Goal: Complete application form

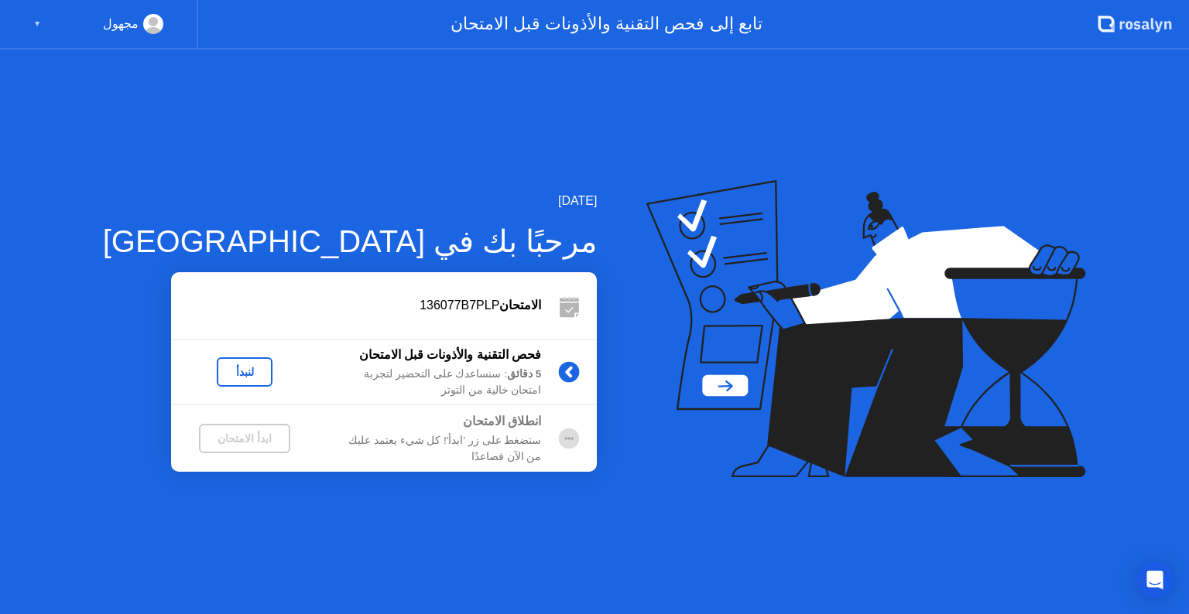
click at [180, 373] on div "لنبدأ" at bounding box center [244, 372] width 147 height 29
click at [223, 373] on div "لنبدأ" at bounding box center [244, 372] width 43 height 12
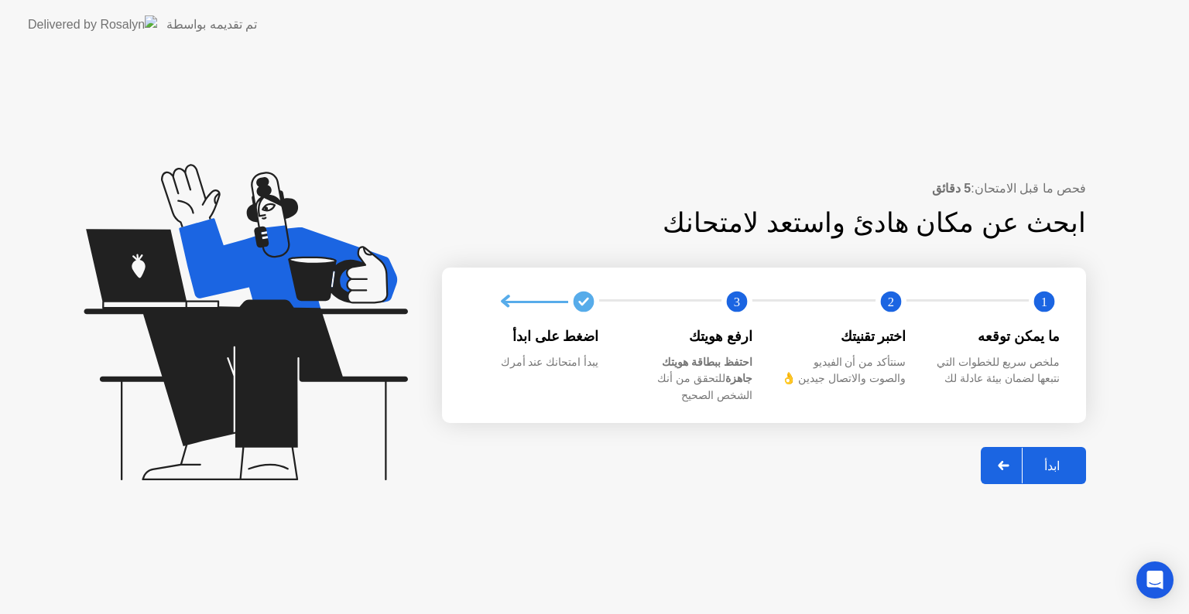
click at [1064, 459] on div "ابدأ" at bounding box center [1051, 466] width 59 height 15
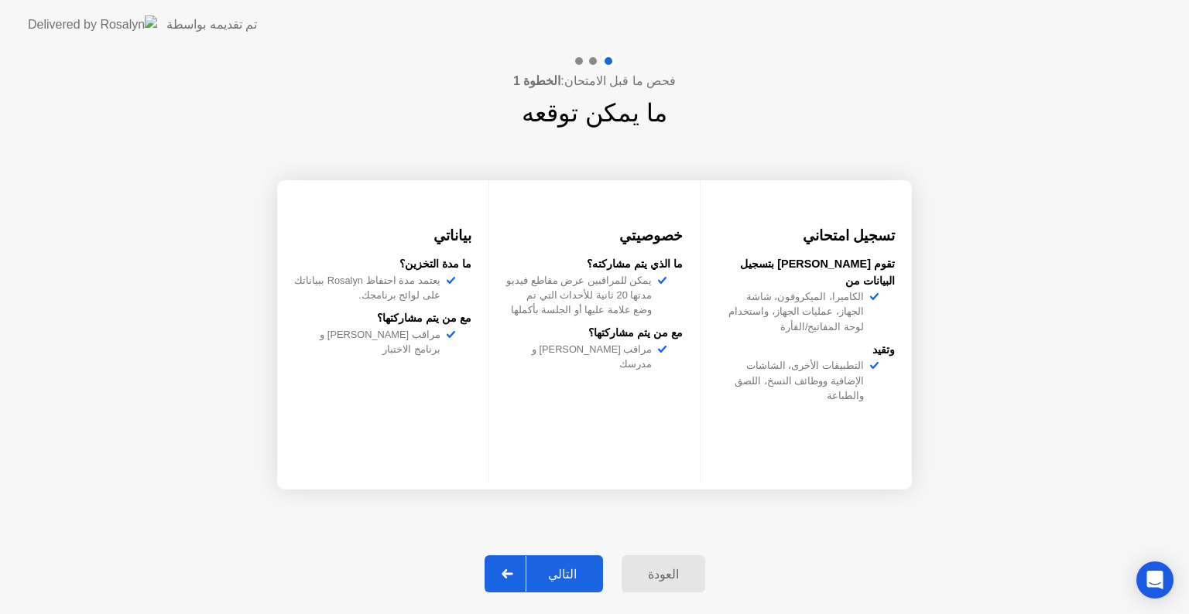
click at [585, 567] on div "التالي" at bounding box center [562, 574] width 72 height 15
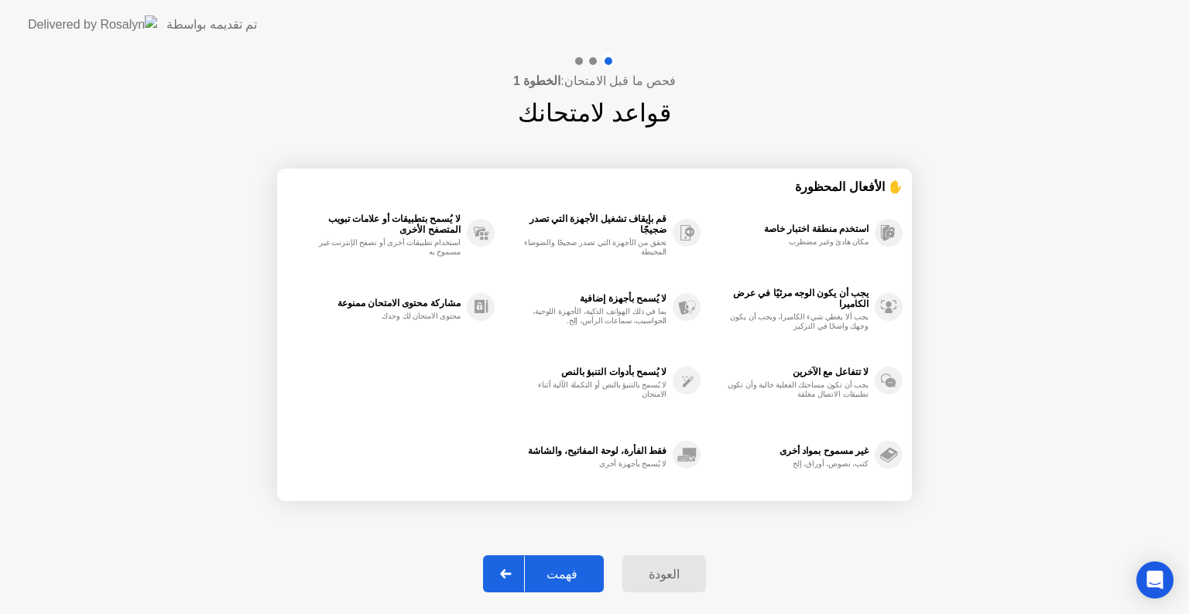
click at [562, 573] on div "فهمت" at bounding box center [562, 574] width 74 height 15
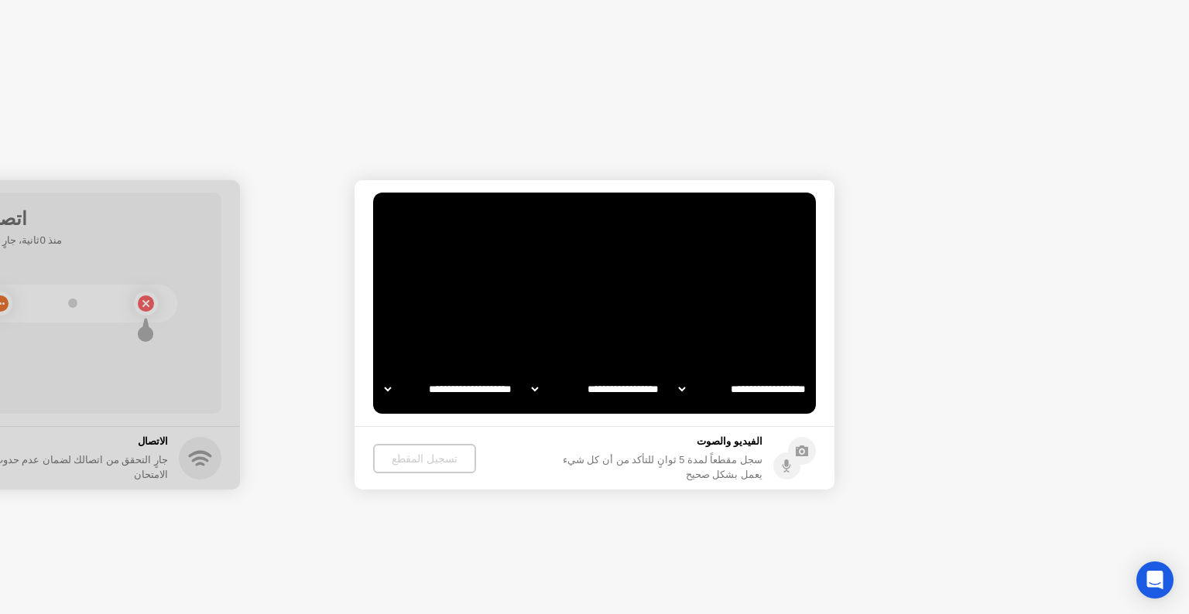
select select "**********"
select select "*******"
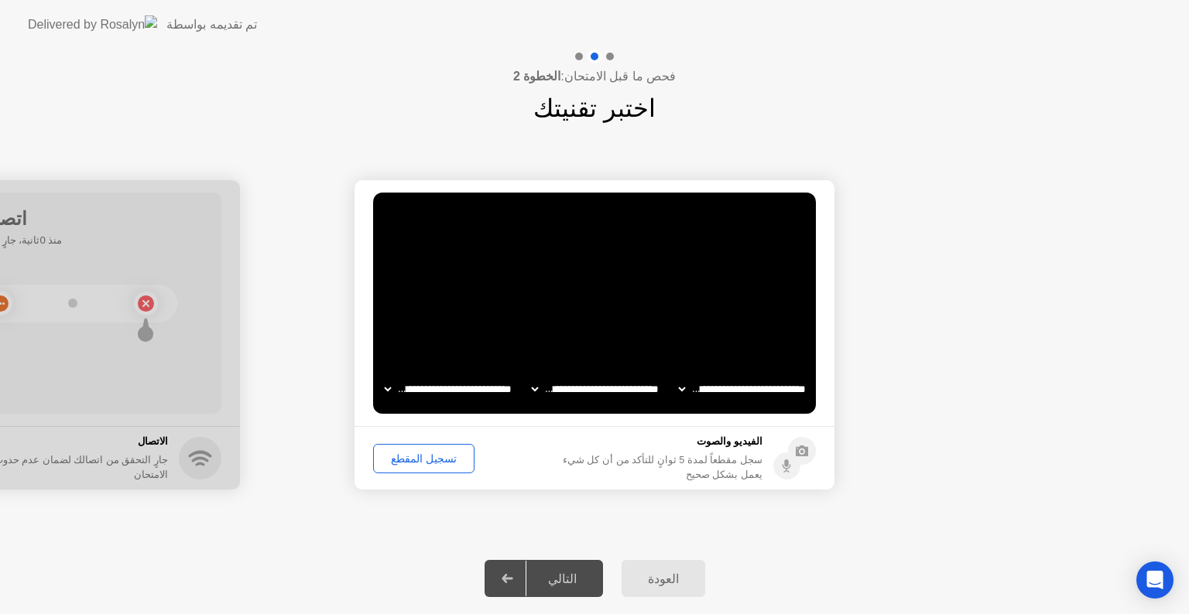
click at [416, 461] on div "تسجيل المقطع" at bounding box center [423, 459] width 91 height 12
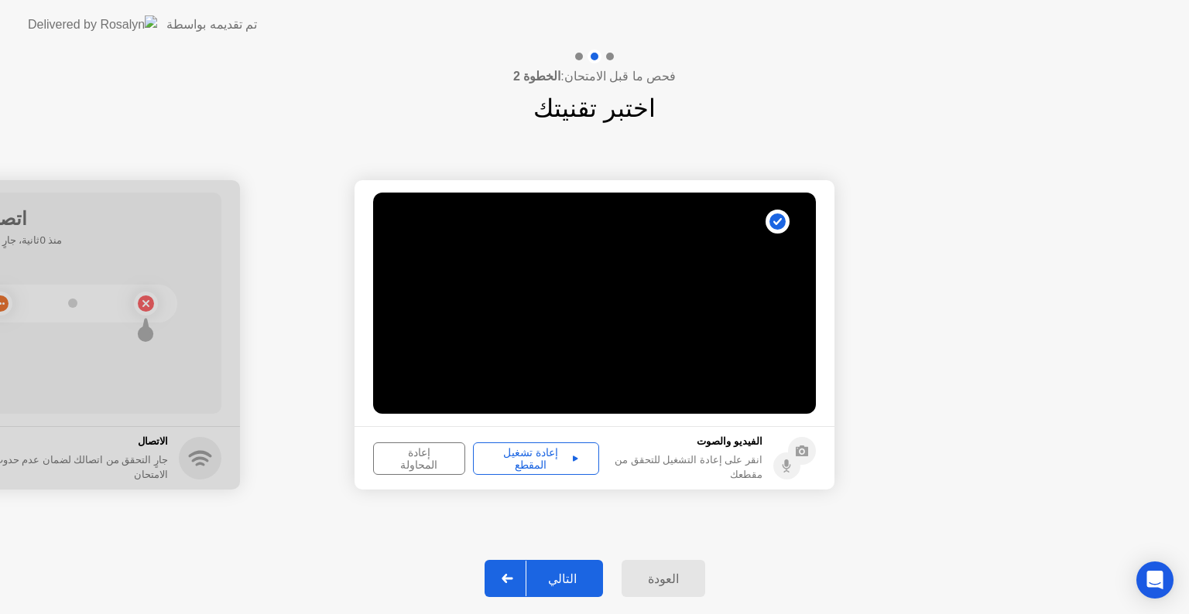
click at [501, 461] on div "إعادة تشغيل المقطع" at bounding box center [535, 459] width 115 height 25
click at [581, 578] on div "التالي" at bounding box center [562, 579] width 72 height 15
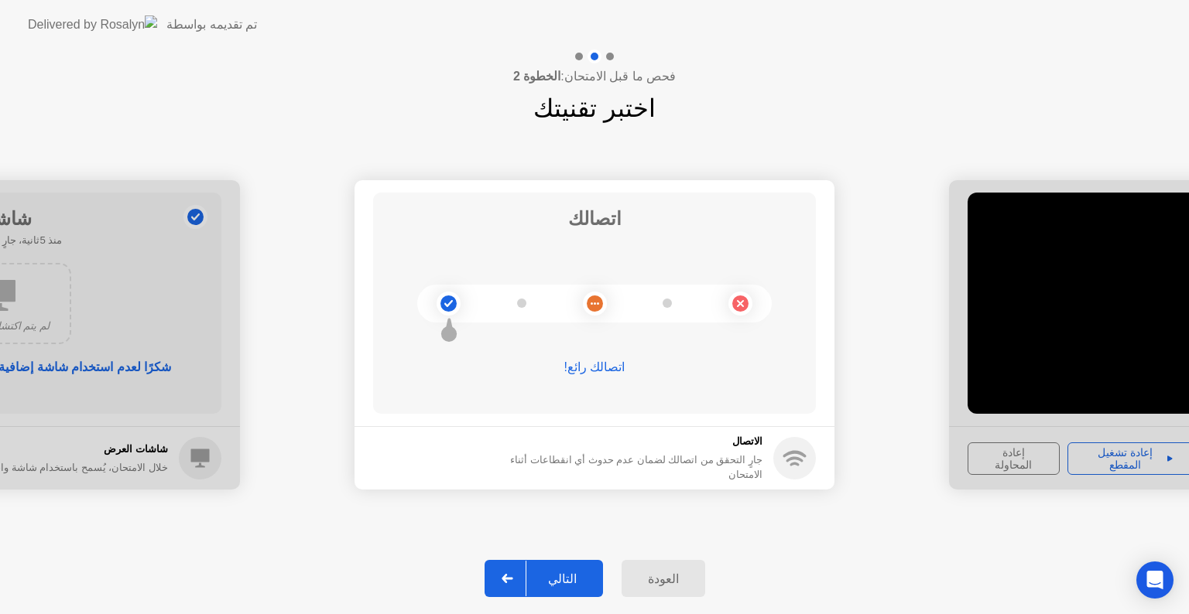
click at [585, 572] on div "التالي" at bounding box center [562, 579] width 72 height 15
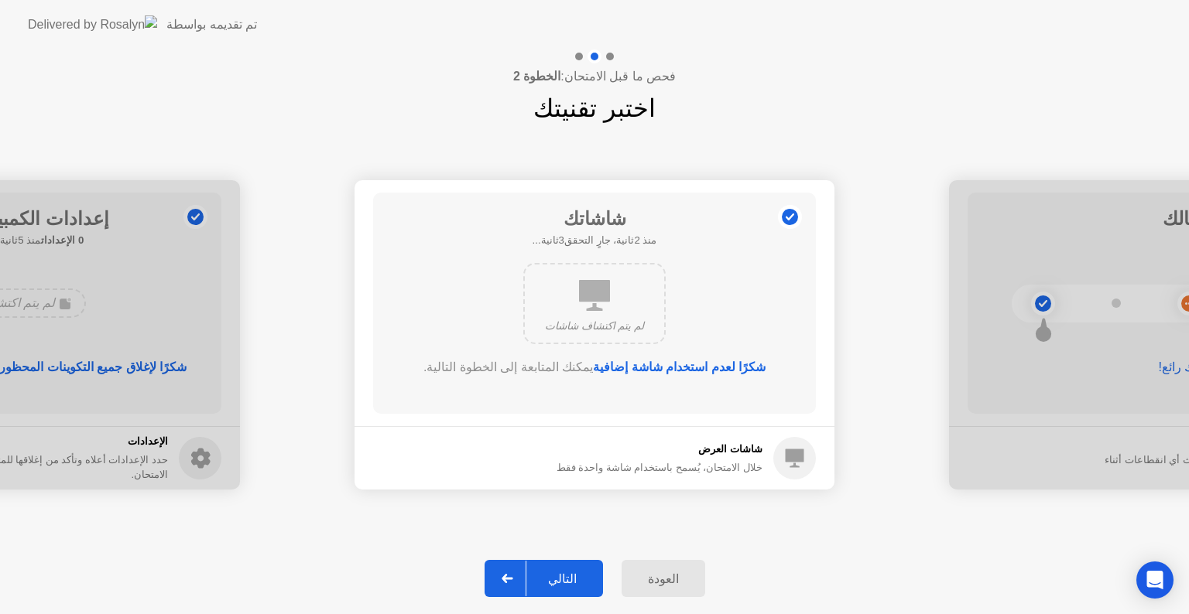
click at [581, 578] on div "التالي" at bounding box center [562, 579] width 72 height 15
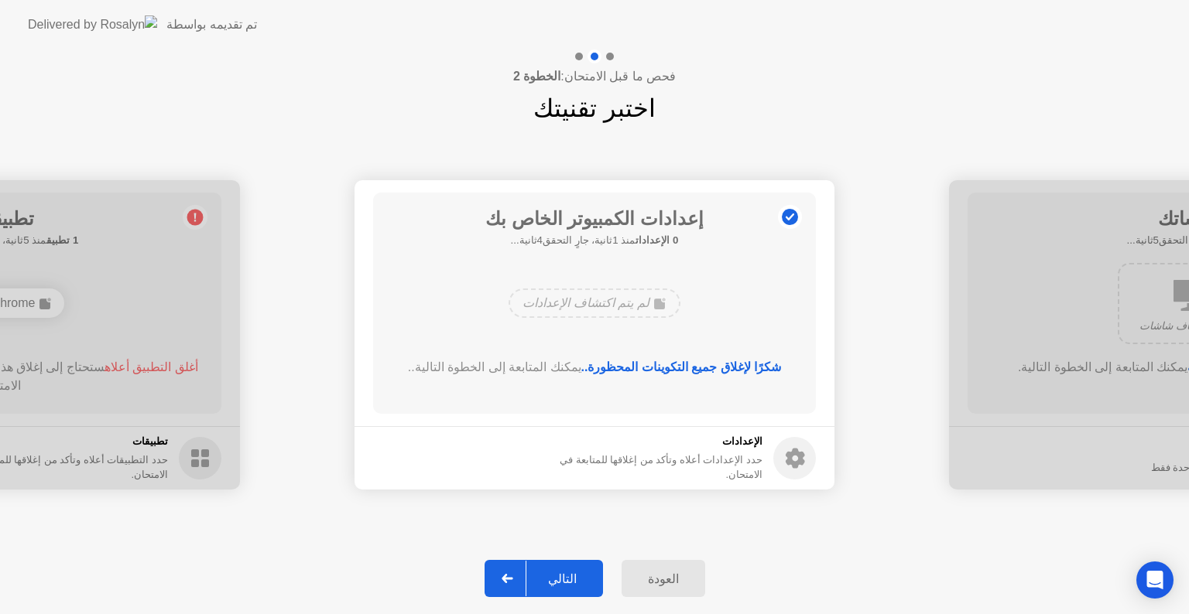
click at [581, 578] on div "التالي" at bounding box center [562, 579] width 72 height 15
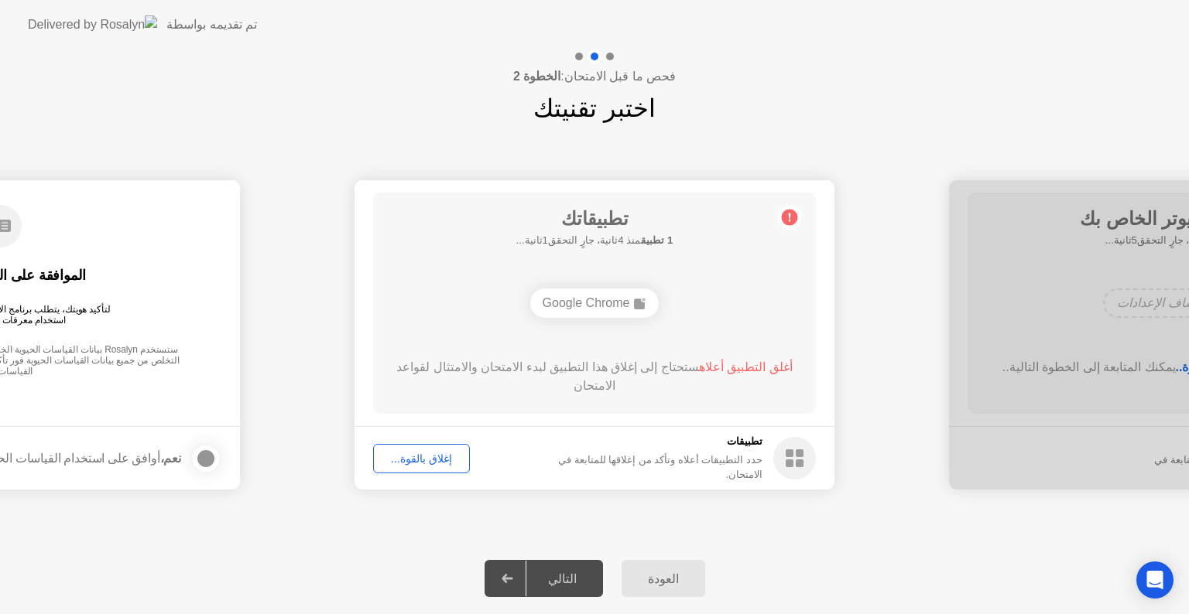
click at [576, 579] on div "التالي" at bounding box center [562, 579] width 72 height 15
click at [433, 464] on div "إغلاق بالقوة..." at bounding box center [421, 459] width 86 height 12
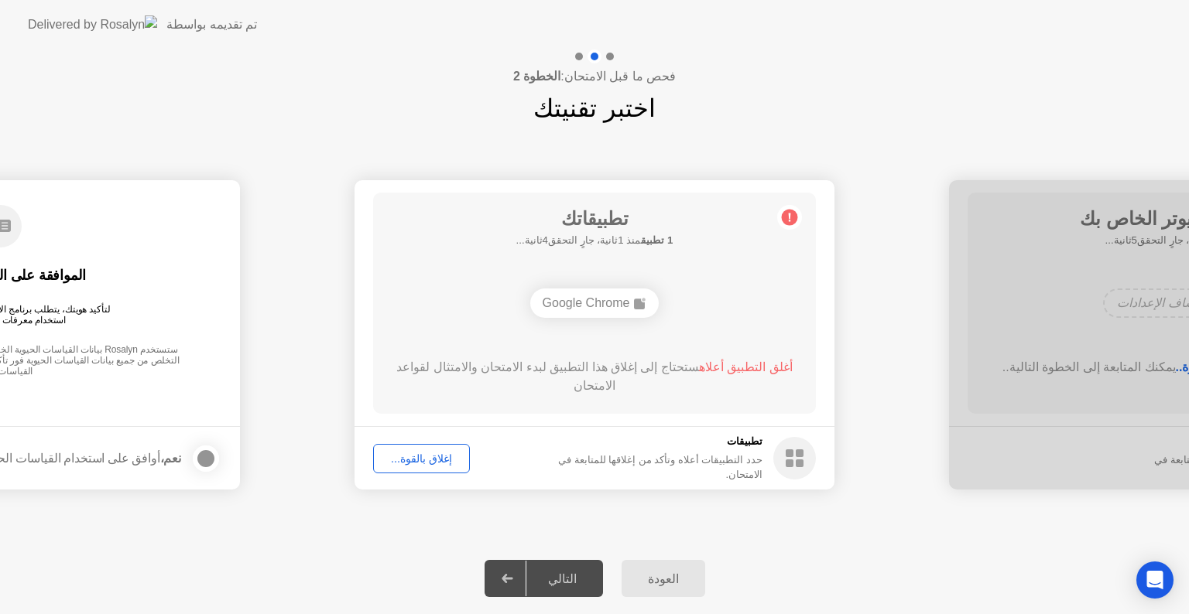
click at [421, 454] on div "إغلاق بالقوة..." at bounding box center [421, 459] width 86 height 12
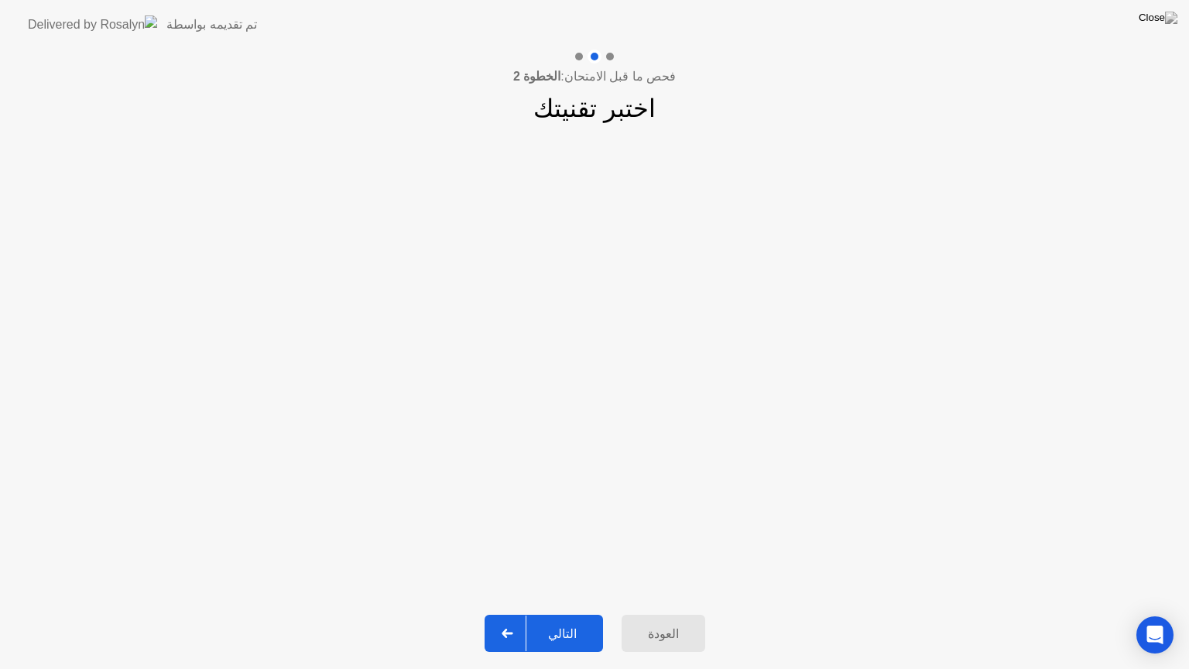
click at [570, 614] on div "التالي" at bounding box center [562, 633] width 72 height 15
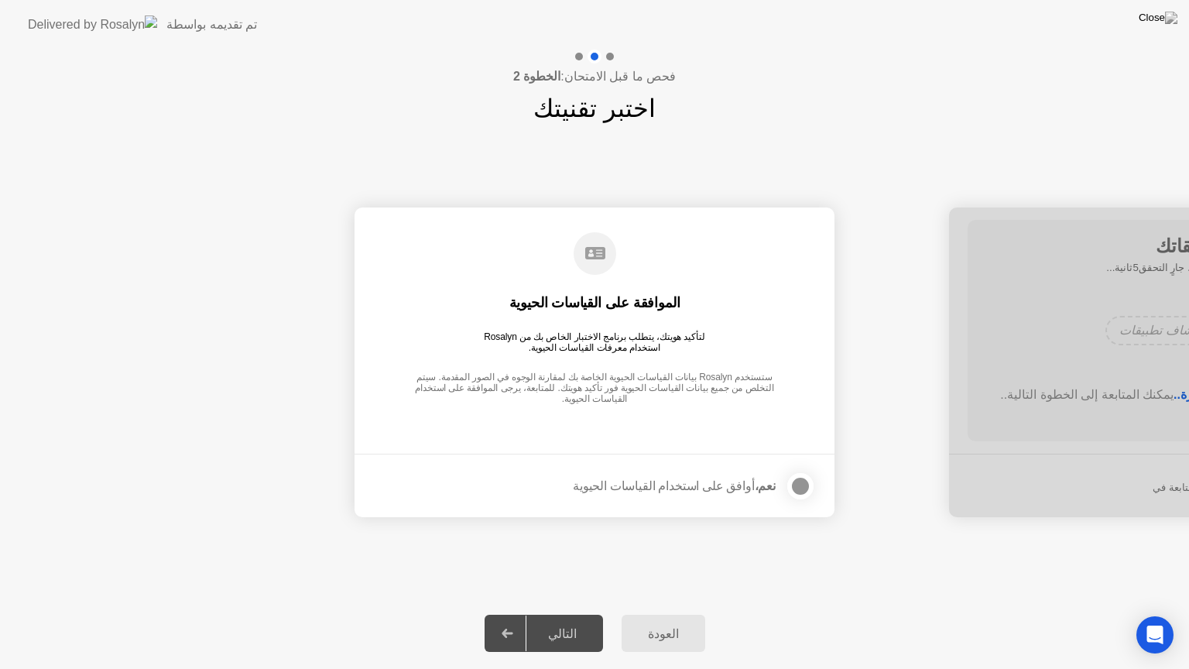
click at [567, 614] on div "التالي" at bounding box center [562, 633] width 72 height 15
click at [803, 489] on div at bounding box center [800, 486] width 19 height 19
click at [571, 614] on div "التالي" at bounding box center [562, 633] width 72 height 15
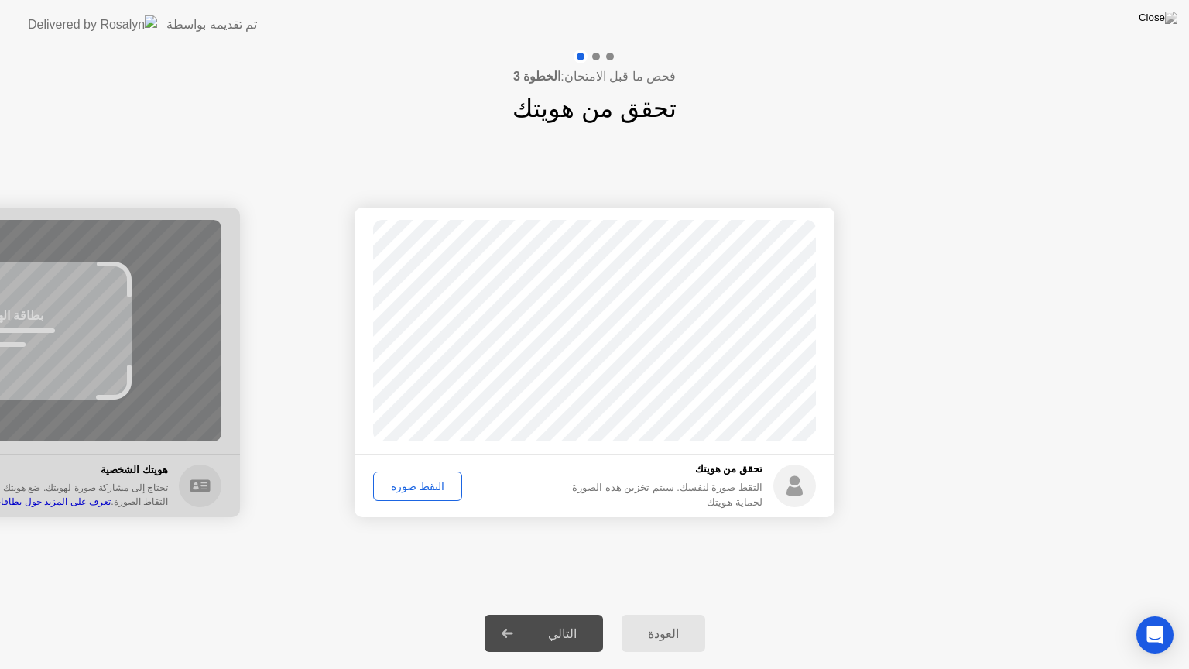
click at [412, 480] on div "التقط صورة" at bounding box center [417, 486] width 78 height 12
click at [578, 614] on div "التالي" at bounding box center [562, 633] width 72 height 15
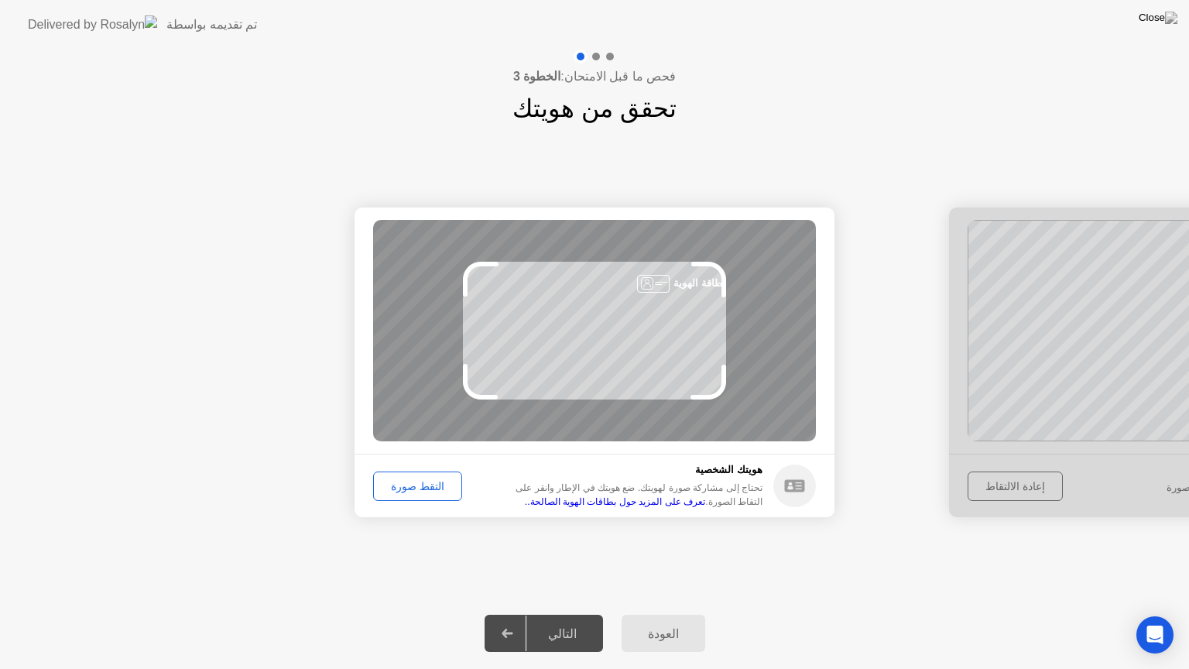
click at [413, 480] on div "التقط صورة" at bounding box center [417, 486] width 78 height 12
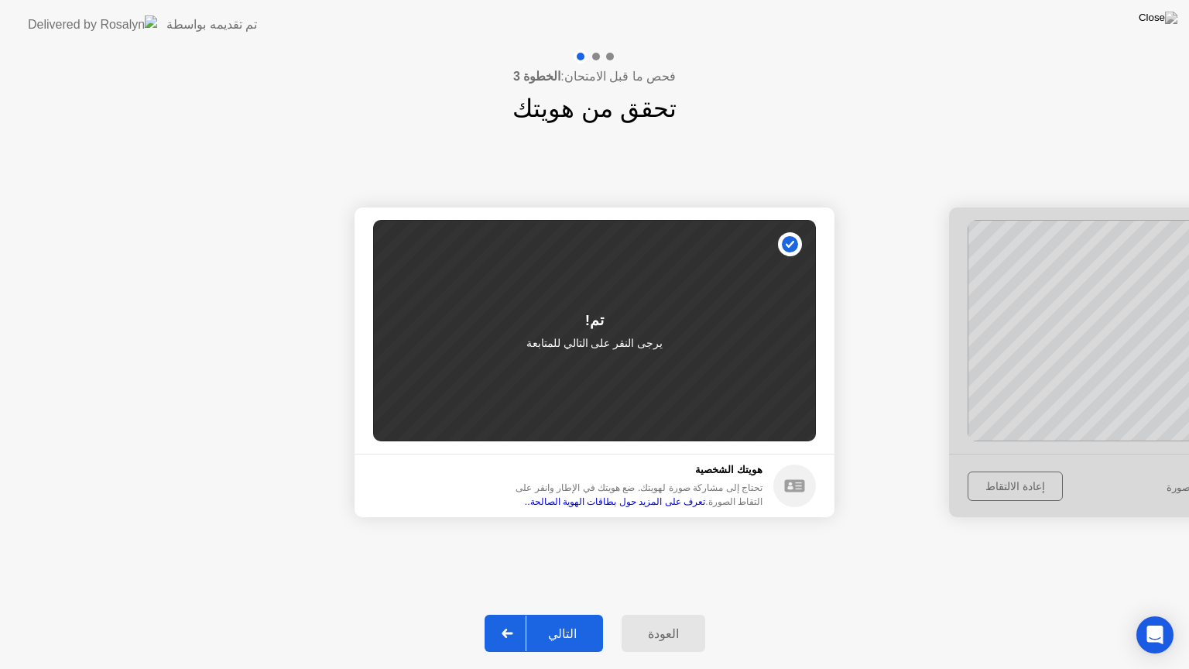
click at [797, 471] on circle at bounding box center [794, 485] width 43 height 43
click at [650, 614] on div "العودة" at bounding box center [663, 633] width 74 height 15
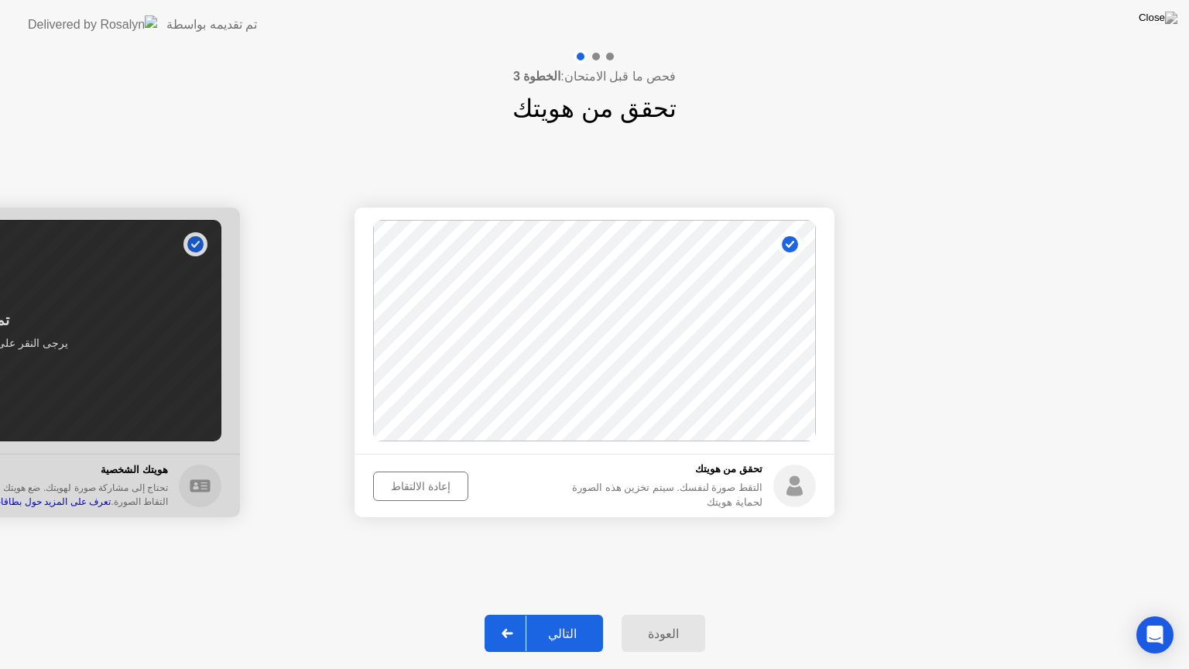
click at [512, 614] on icon at bounding box center [506, 632] width 11 height 9
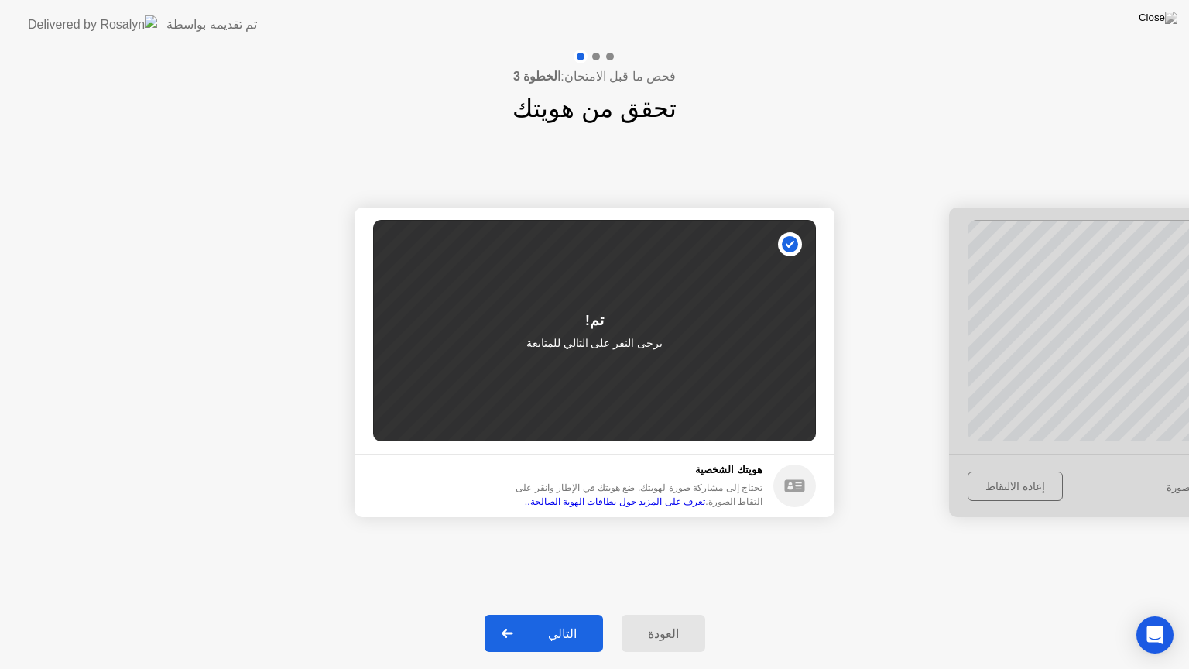
click at [590, 322] on div "تم!" at bounding box center [594, 321] width 19 height 22
click at [785, 242] on div "تم! يرجى النقر على التالي للمتابعة" at bounding box center [594, 330] width 443 height 221
drag, startPoint x: 785, startPoint y: 248, endPoint x: 777, endPoint y: 327, distance: 79.4
click at [777, 327] on div "تم! يرجى النقر على التالي للمتابعة" at bounding box center [594, 330] width 443 height 221
click at [653, 614] on div "العودة" at bounding box center [663, 633] width 74 height 15
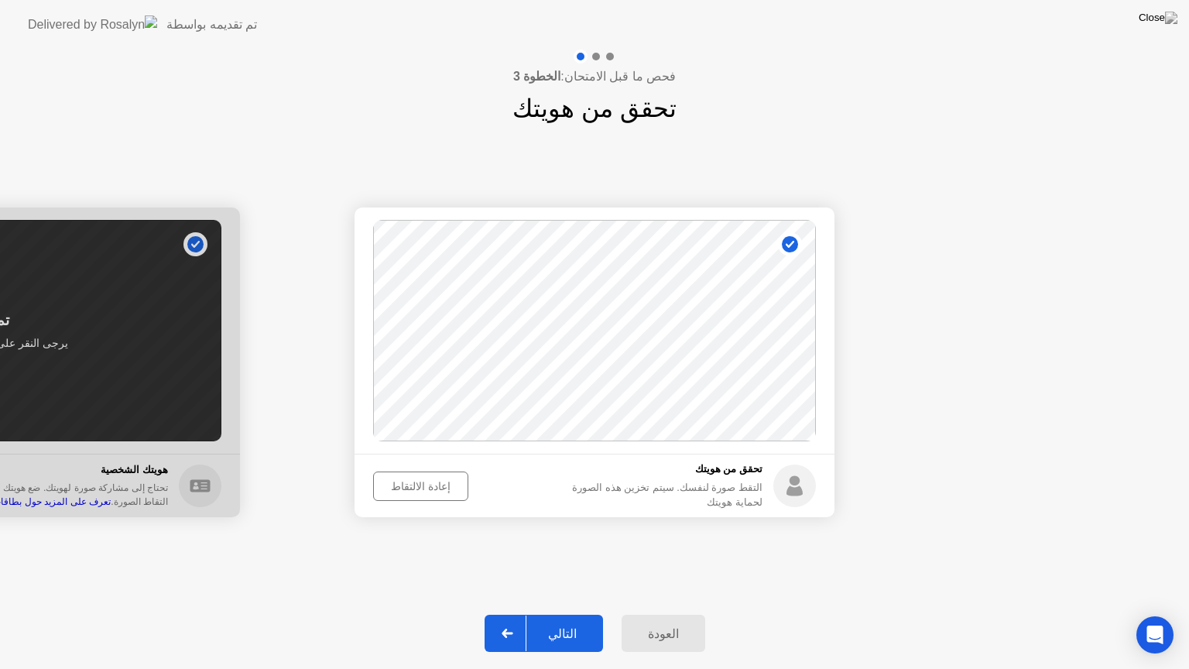
click at [526, 614] on div at bounding box center [507, 633] width 37 height 36
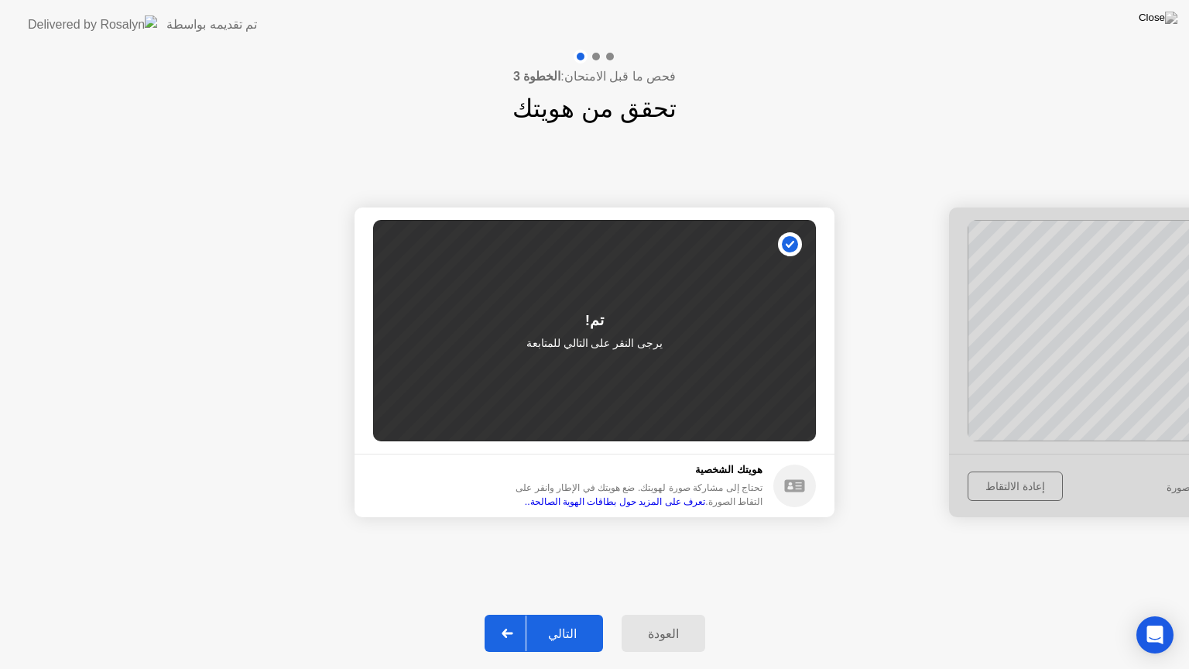
click at [567, 614] on div "التالي" at bounding box center [562, 633] width 72 height 15
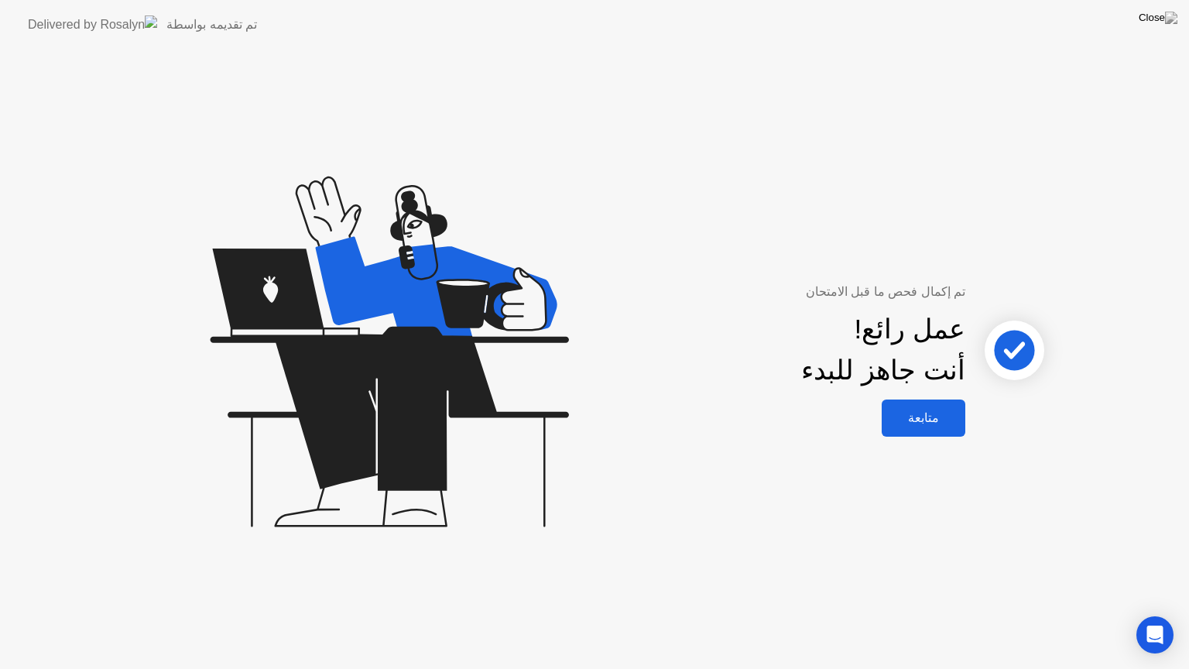
click at [932, 424] on div "متابعة" at bounding box center [923, 417] width 74 height 15
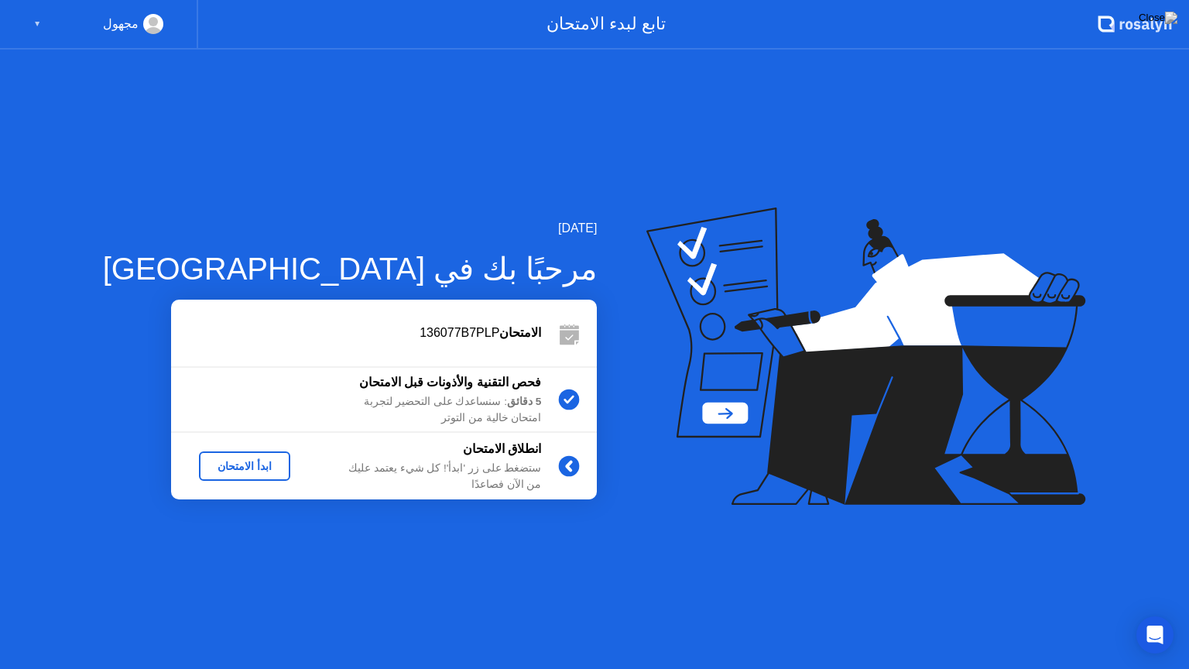
click at [237, 471] on div "ابدأ الامتحان" at bounding box center [244, 466] width 79 height 12
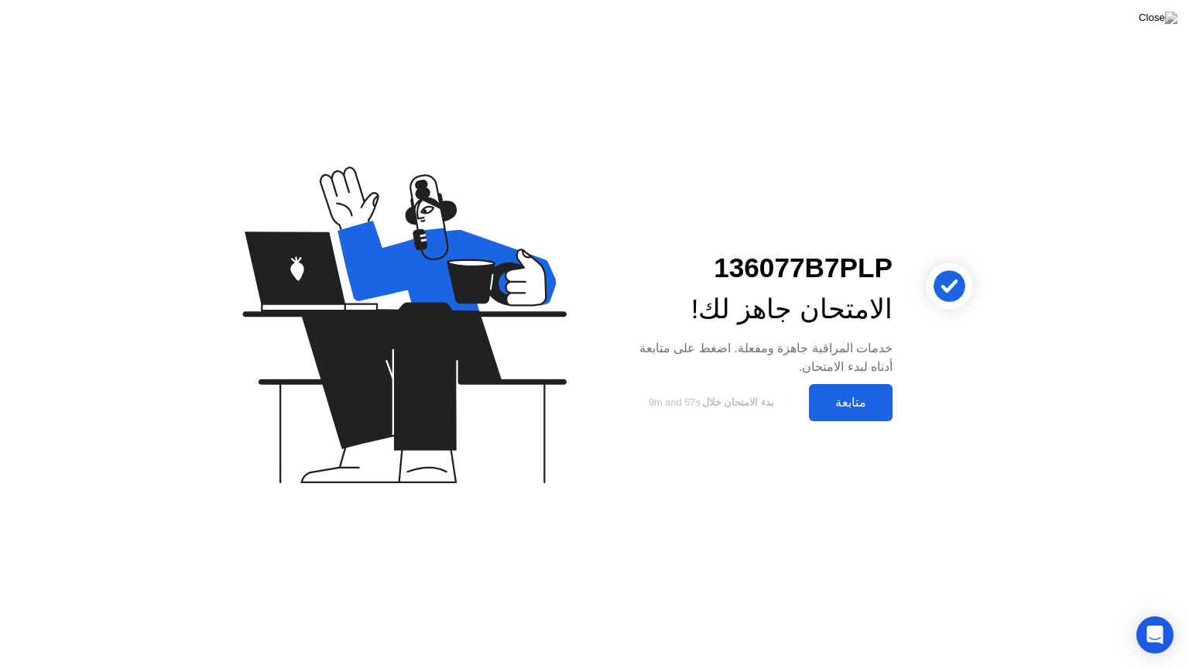
click at [849, 408] on div "متابعة" at bounding box center [850, 402] width 74 height 15
